Goal: Task Accomplishment & Management: Manage account settings

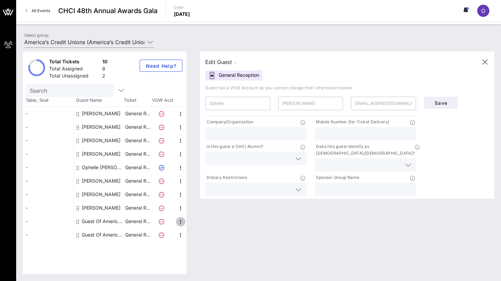
click at [183, 219] on icon "button" at bounding box center [181, 221] width 8 height 8
click at [203, 224] on div "Edit" at bounding box center [196, 222] width 13 height 5
type input "Guest Of"
type input "America’s Credit Unions"
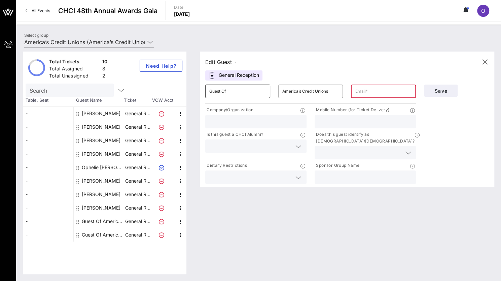
click at [247, 97] on div "Guest Of" at bounding box center [237, 90] width 57 height 13
type input "G"
type input "[PERSON_NAME]"
type input "o"
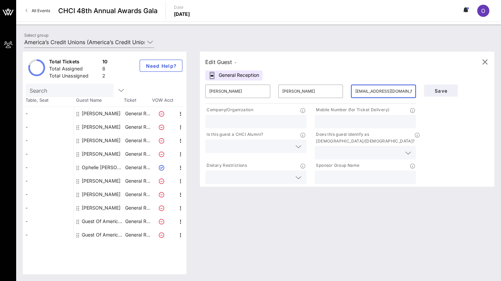
type input "[EMAIL_ADDRESS][DOMAIN_NAME]"
click at [339, 123] on input "text" at bounding box center [365, 121] width 93 height 9
type input "6783574256"
click at [272, 119] on input "text" at bounding box center [255, 121] width 93 height 9
click at [354, 173] on input "text" at bounding box center [365, 177] width 93 height 9
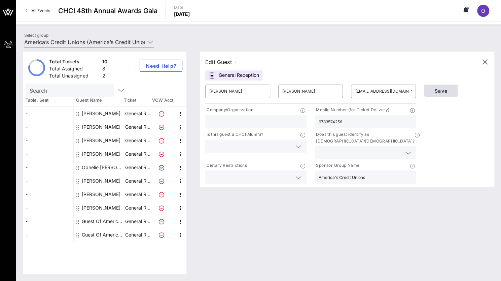
type input "America's Credit Unions"
click at [434, 94] on button "Save" at bounding box center [441, 90] width 34 height 12
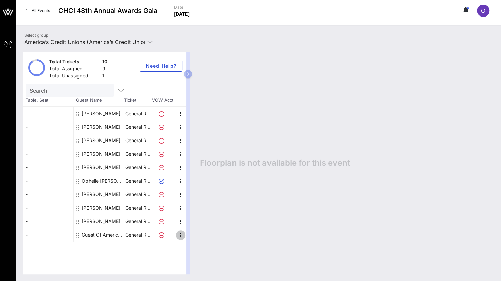
click at [180, 234] on icon "button" at bounding box center [181, 235] width 8 height 8
click at [205, 236] on div "Edit" at bounding box center [197, 236] width 24 height 13
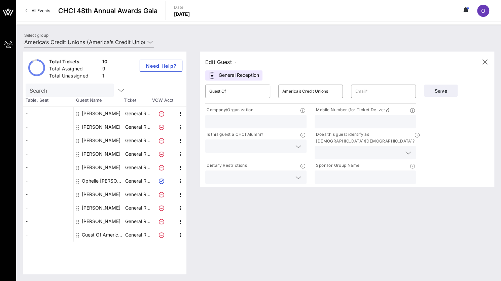
click at [262, 81] on div "​ Guest Of" at bounding box center [237, 91] width 73 height 22
click at [261, 96] on input "Guest Of" at bounding box center [237, 91] width 57 height 11
click at [261, 96] on input "[PERSON_NAME]" at bounding box center [237, 91] width 57 height 11
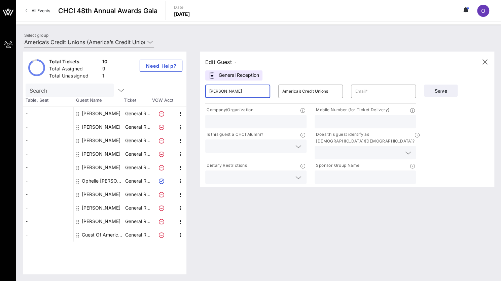
click at [261, 96] on input "[PERSON_NAME]" at bounding box center [237, 91] width 57 height 11
type input "[PERSON_NAME]"
type input "[EMAIL_ADDRESS][DOMAIN_NAME]"
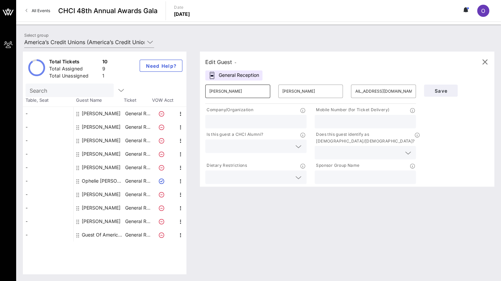
scroll to position [0, 0]
click at [335, 113] on p "Mobile Number (for Ticket Delivery)" at bounding box center [351, 109] width 75 height 7
click at [338, 119] on input "text" at bounding box center [365, 121] width 93 height 9
type input "6783574256"
click at [341, 173] on input "text" at bounding box center [365, 177] width 93 height 9
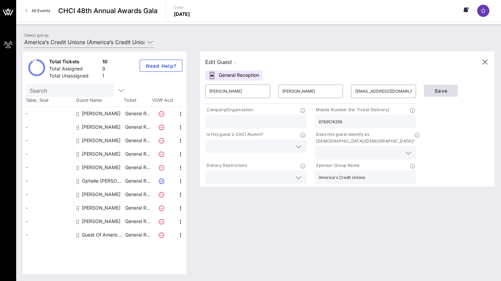
type input "America's Credit Unions"
click at [441, 90] on span "Save" at bounding box center [440, 91] width 23 height 6
